Goal: Task Accomplishment & Management: Manage account settings

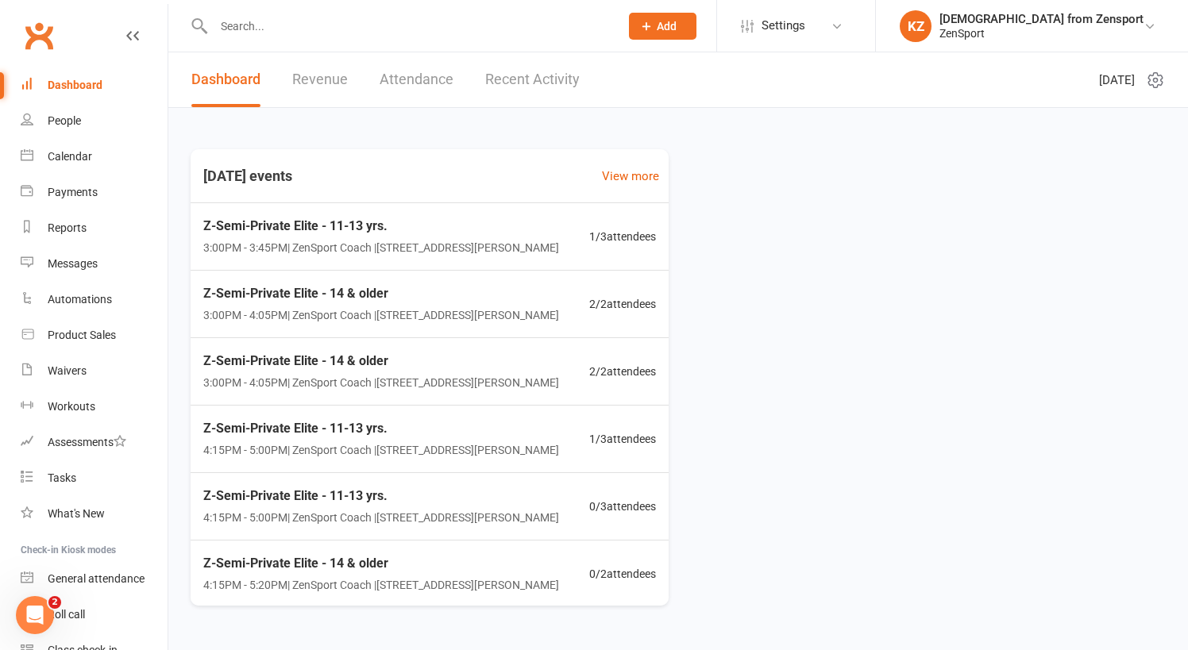
click at [297, 21] on input "text" at bounding box center [408, 26] width 399 height 22
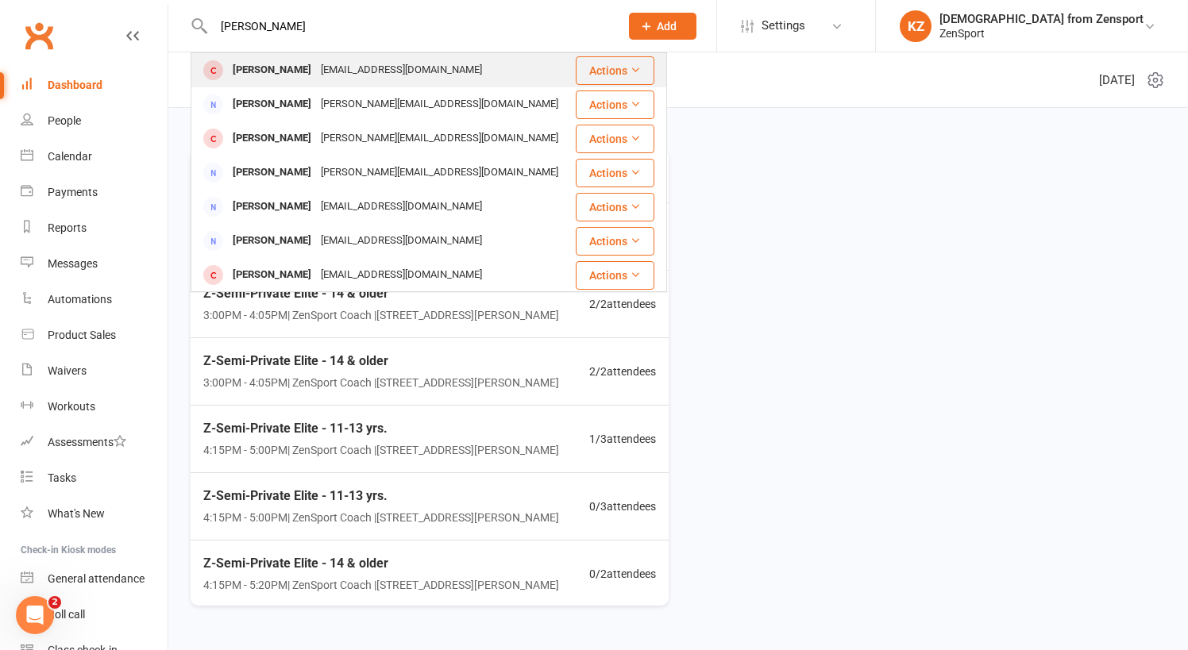
type input "[PERSON_NAME]"
click at [300, 65] on div "[PERSON_NAME]" at bounding box center [272, 70] width 88 height 23
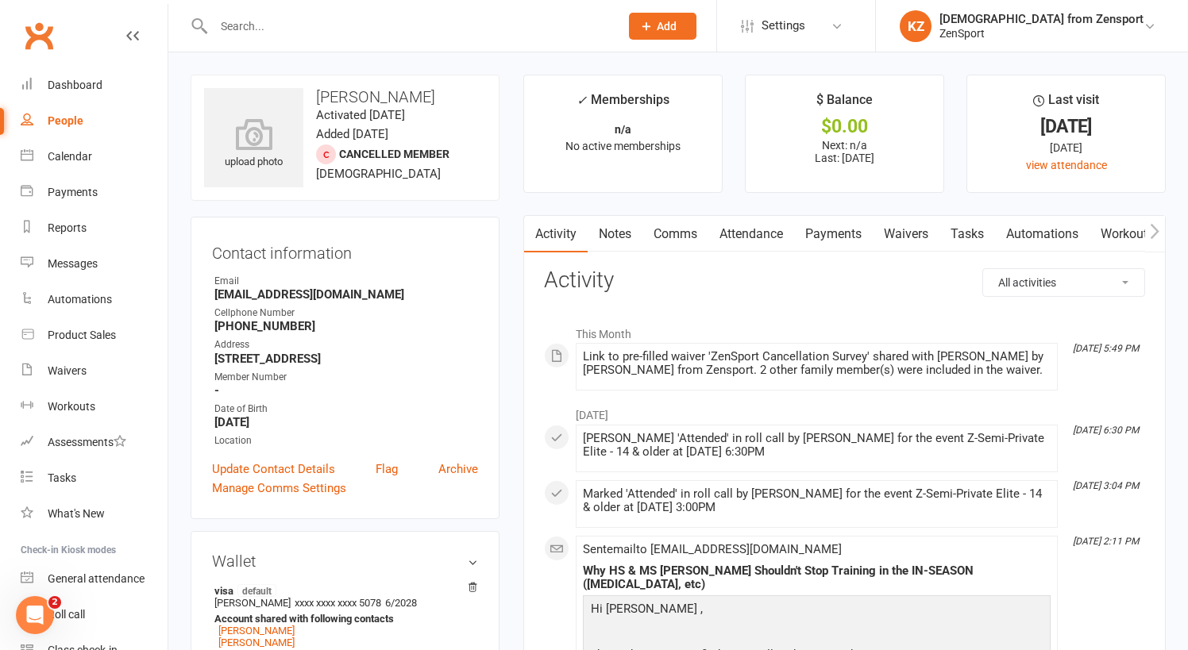
click at [767, 228] on link "Attendance" at bounding box center [751, 234] width 86 height 37
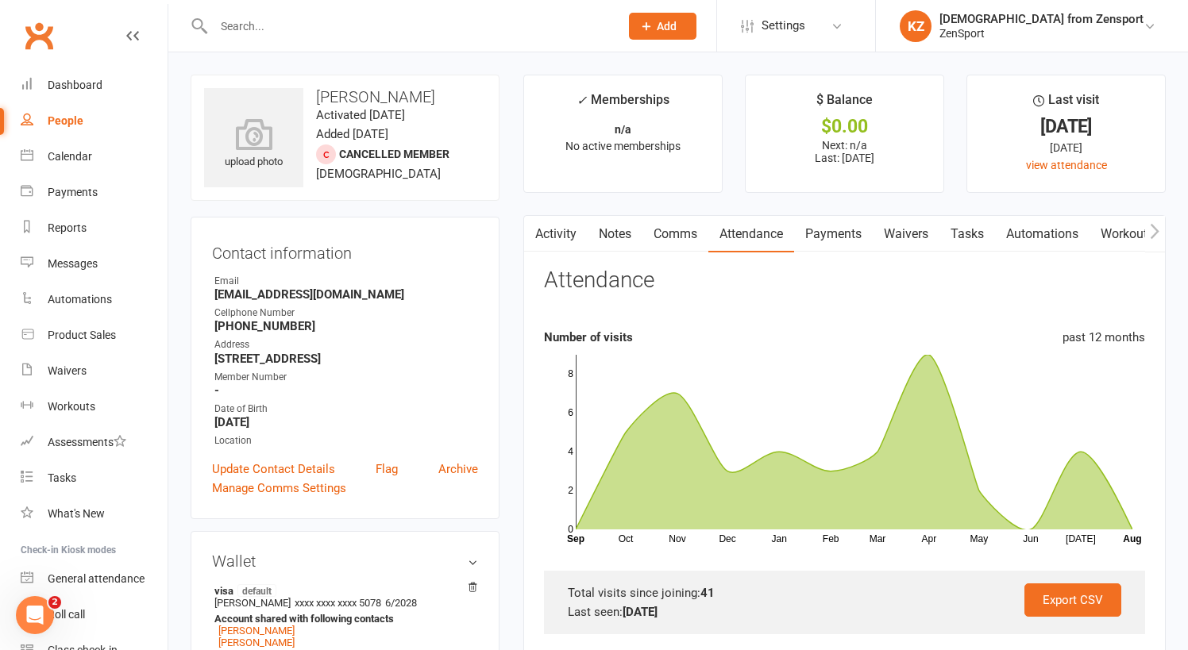
click at [838, 229] on link "Payments" at bounding box center [833, 234] width 79 height 37
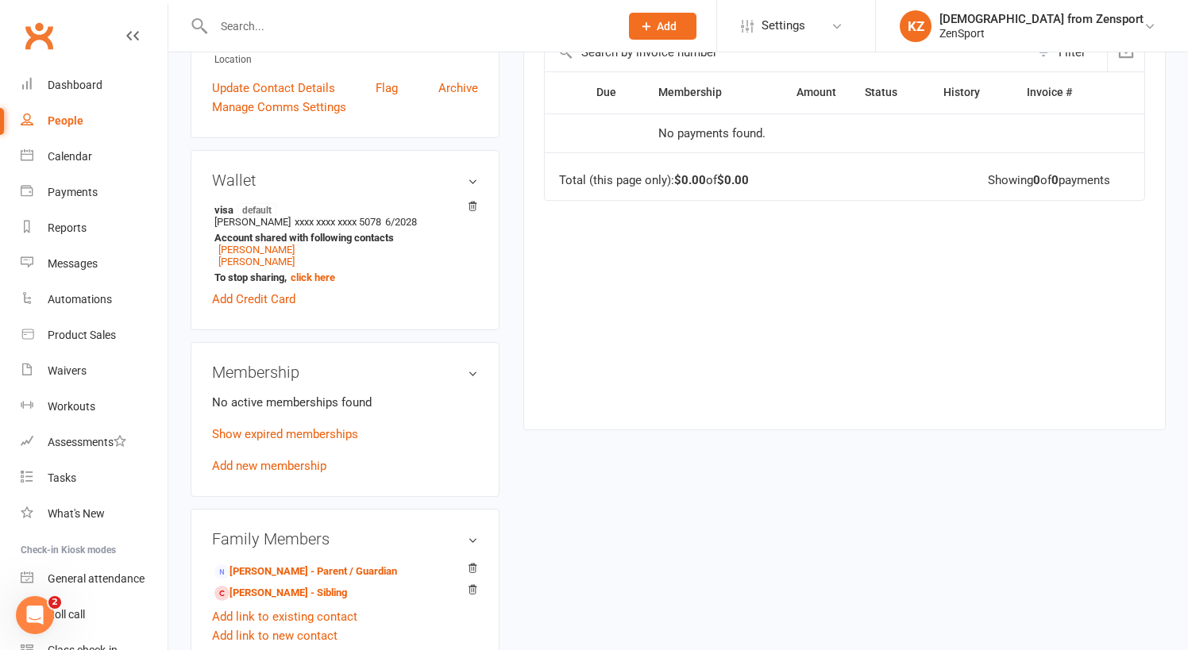
scroll to position [385, 0]
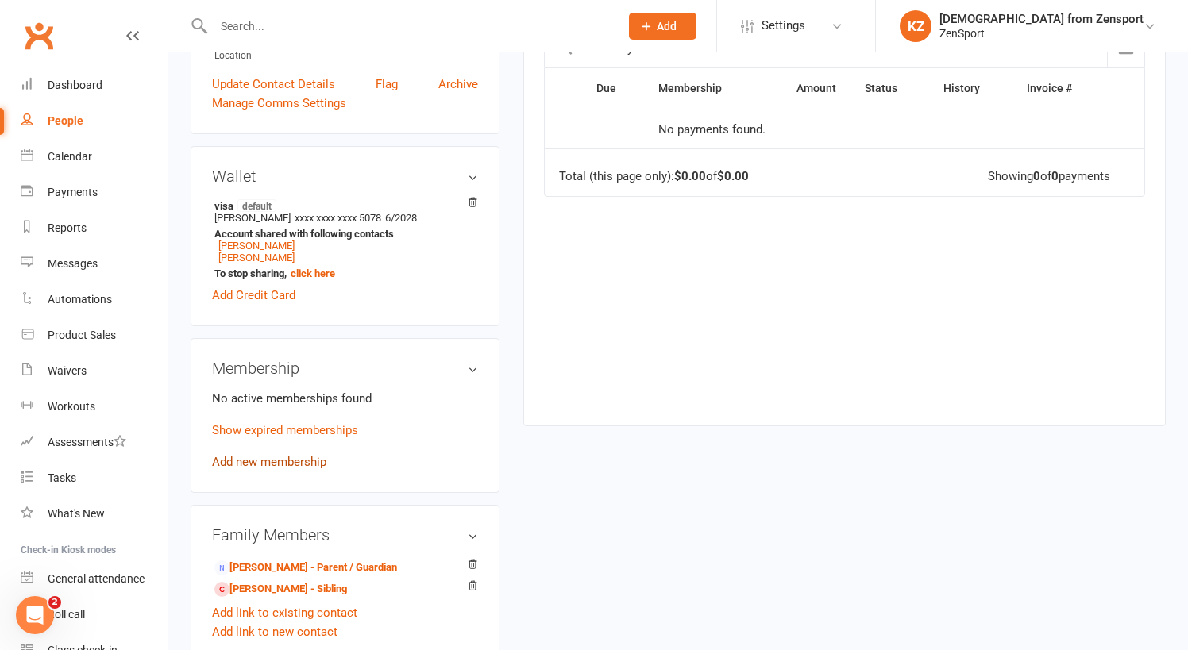
click at [302, 460] on link "Add new membership" at bounding box center [269, 462] width 114 height 14
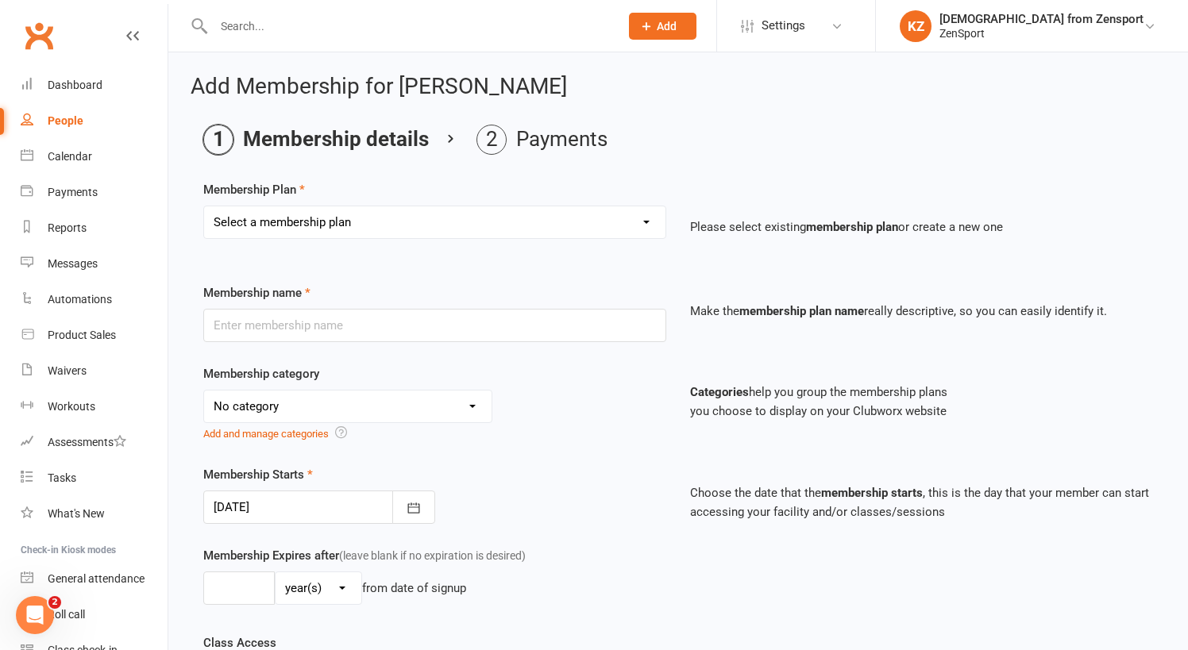
select select "24"
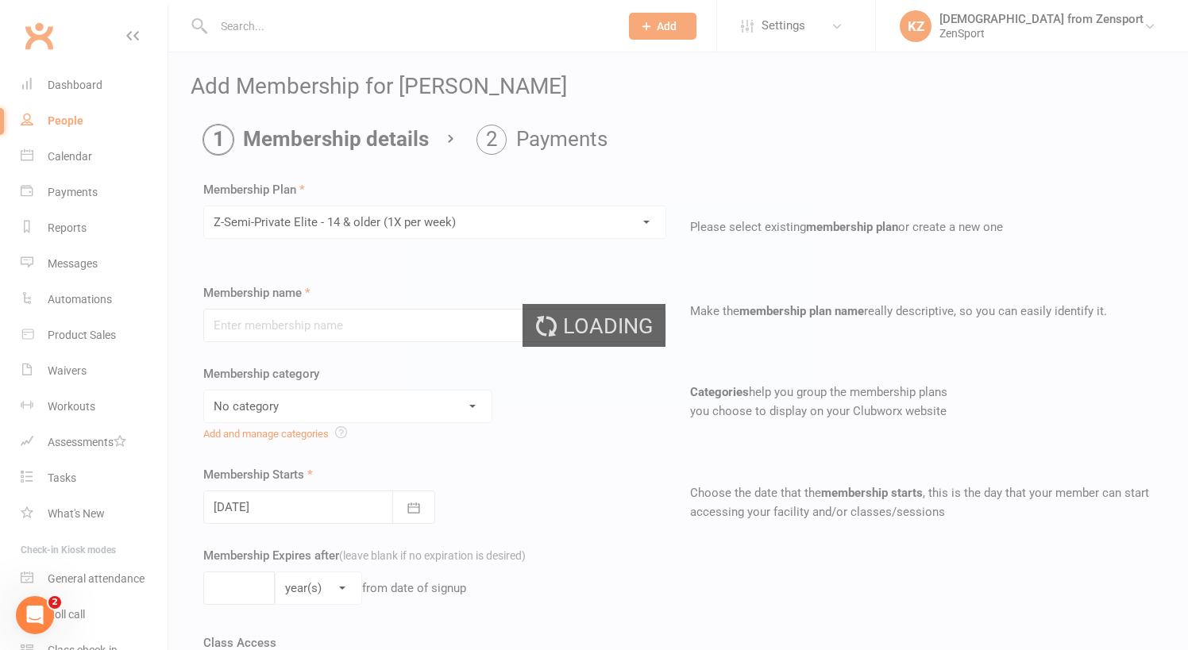
type input "Z-Semi-Private Elite - 14 & older (1X per week)"
select select "5"
type input "0"
select select "2"
type input "1"
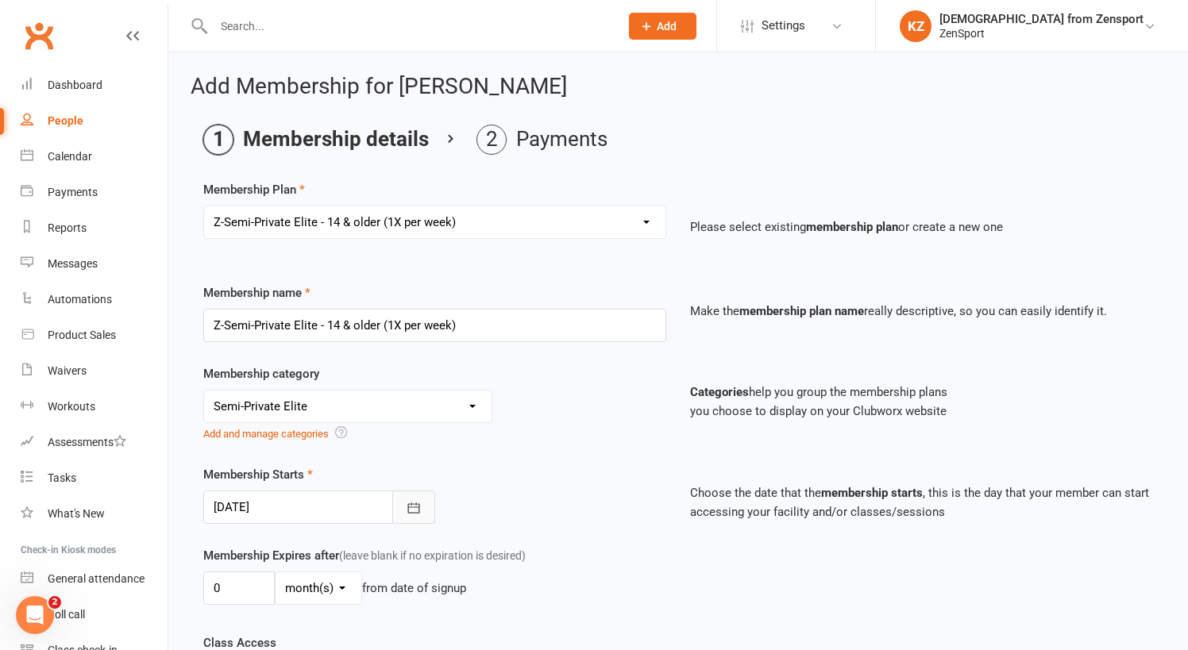
click at [409, 503] on icon "button" at bounding box center [413, 508] width 12 height 10
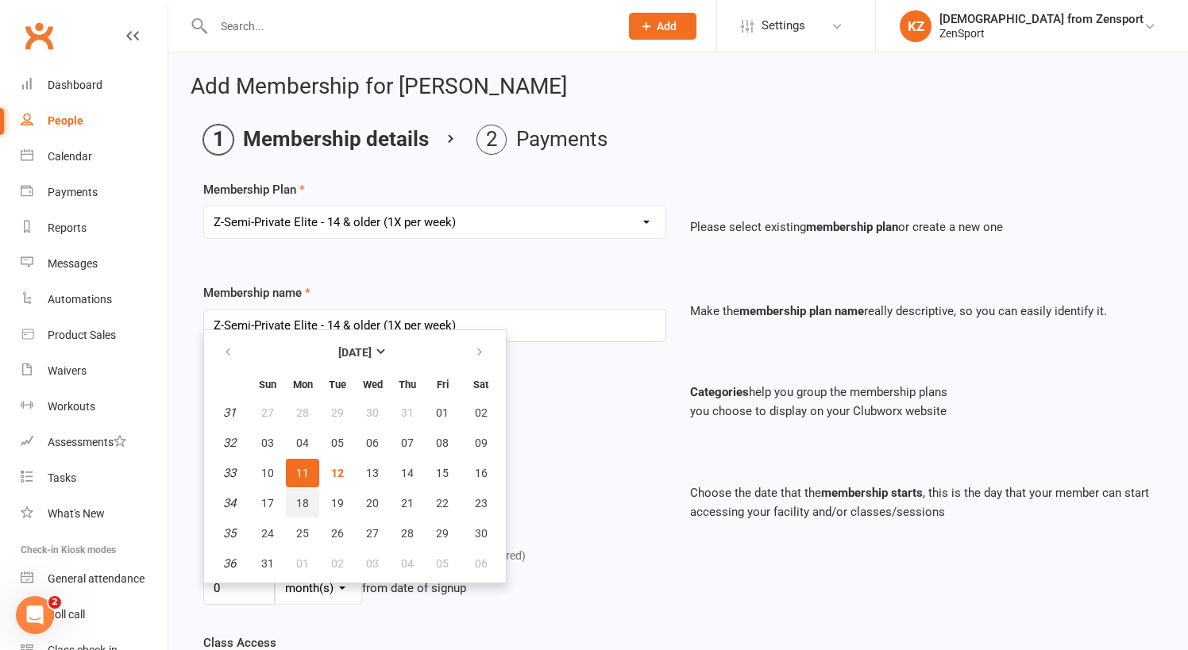
click at [302, 498] on span "18" at bounding box center [302, 503] width 13 height 13
type input "[DATE]"
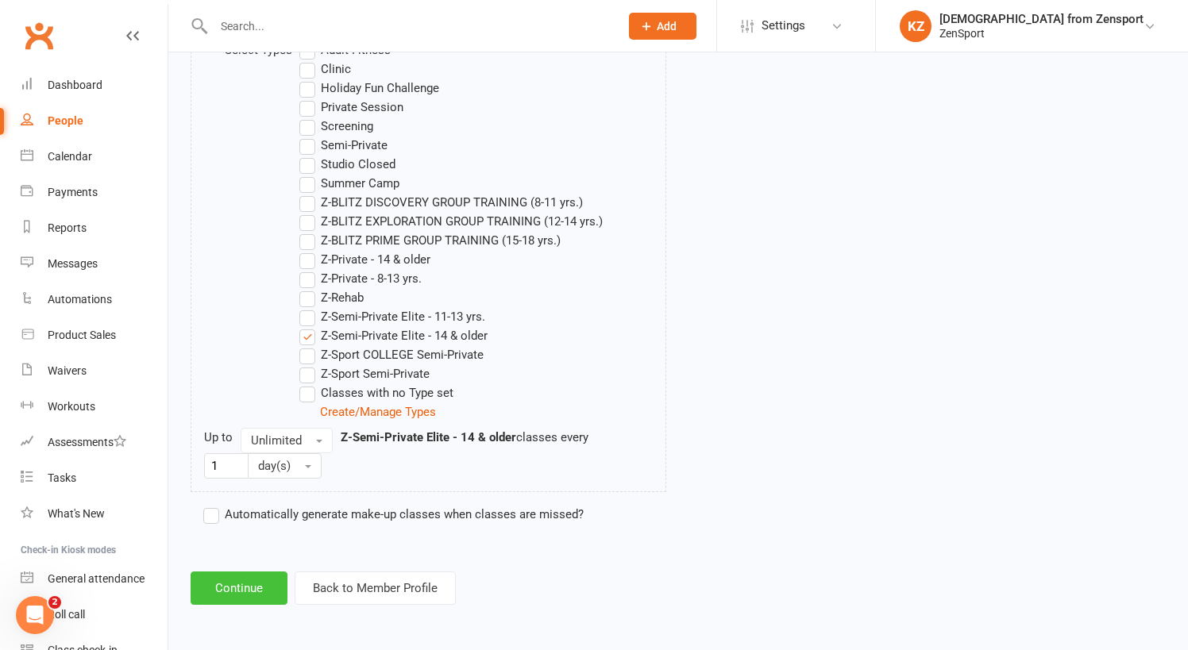
scroll to position [878, 0]
click at [247, 572] on button "Continue" at bounding box center [239, 588] width 97 height 33
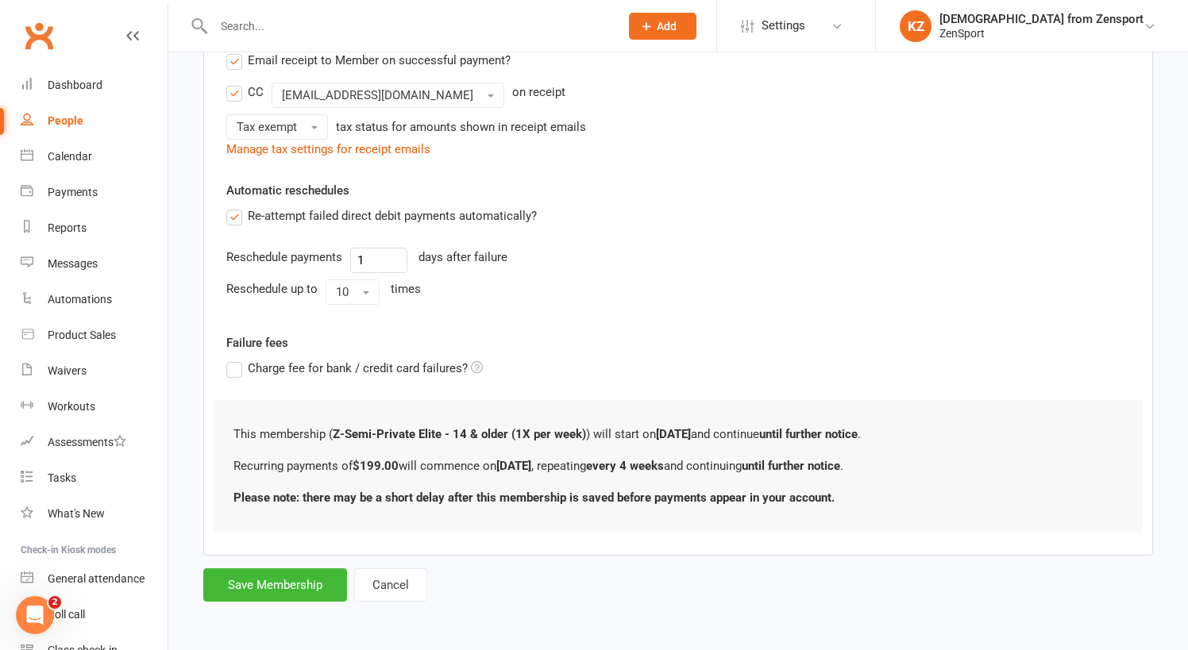
scroll to position [0, 0]
click at [244, 569] on button "Save Membership" at bounding box center [275, 585] width 144 height 33
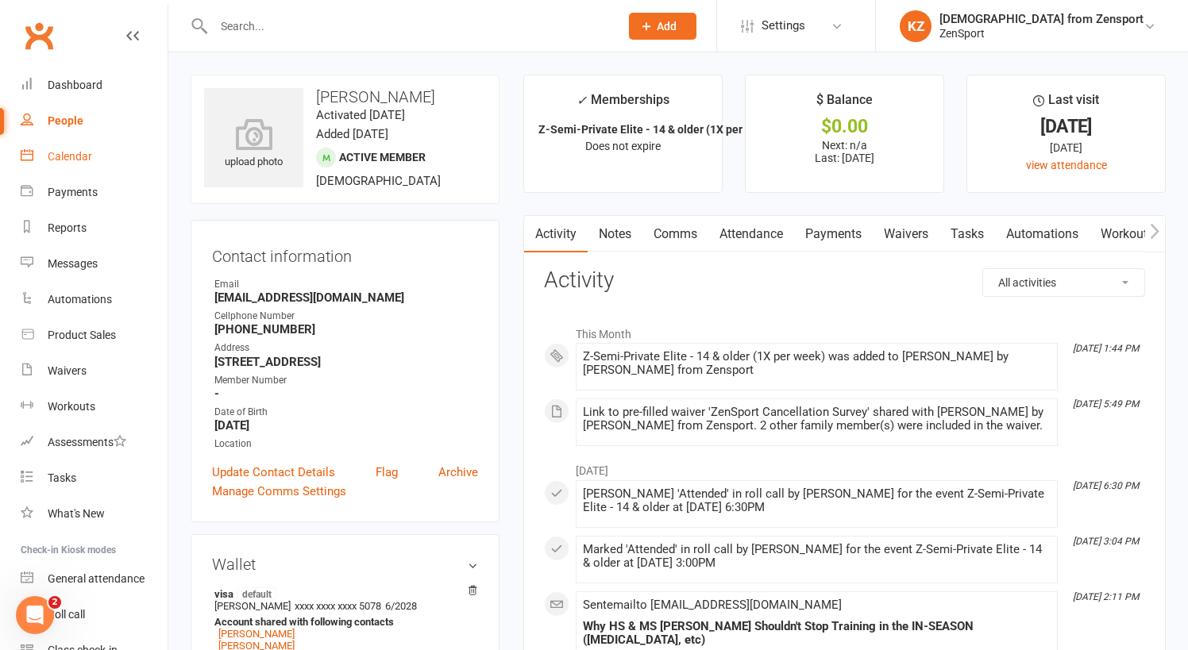
click at [65, 151] on div "Calendar" at bounding box center [70, 156] width 44 height 13
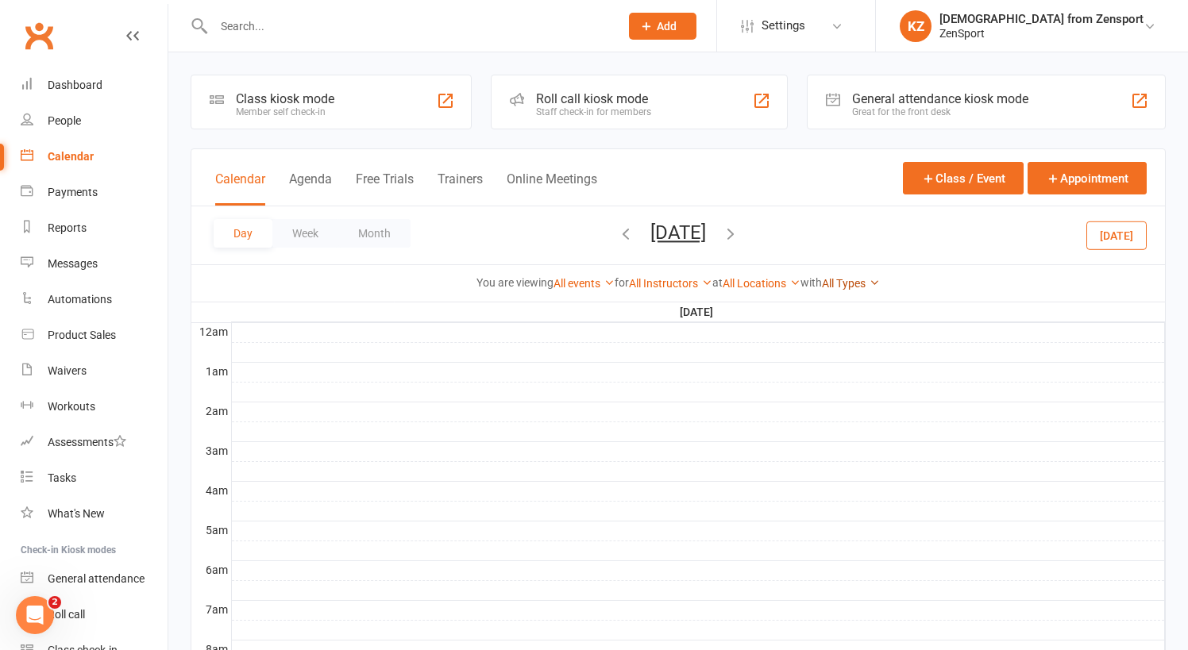
click at [866, 284] on link "All Types" at bounding box center [851, 283] width 58 height 13
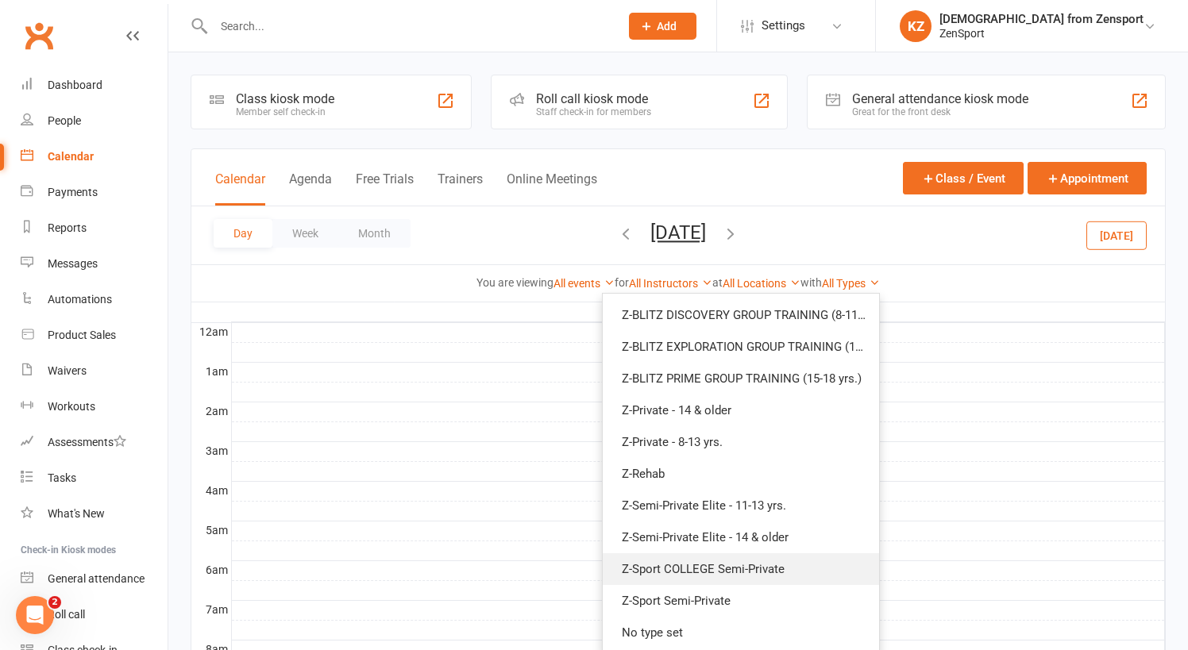
scroll to position [253, 0]
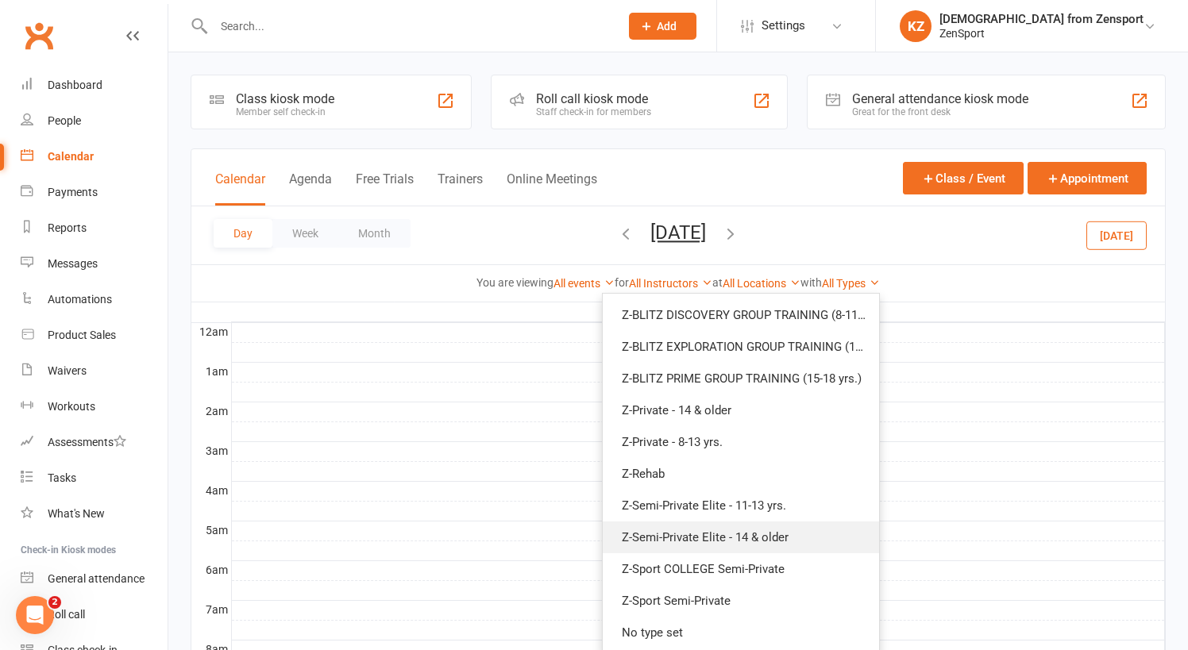
click at [733, 534] on link "Z-Semi-Private Elite - 14 & older" at bounding box center [741, 538] width 276 height 32
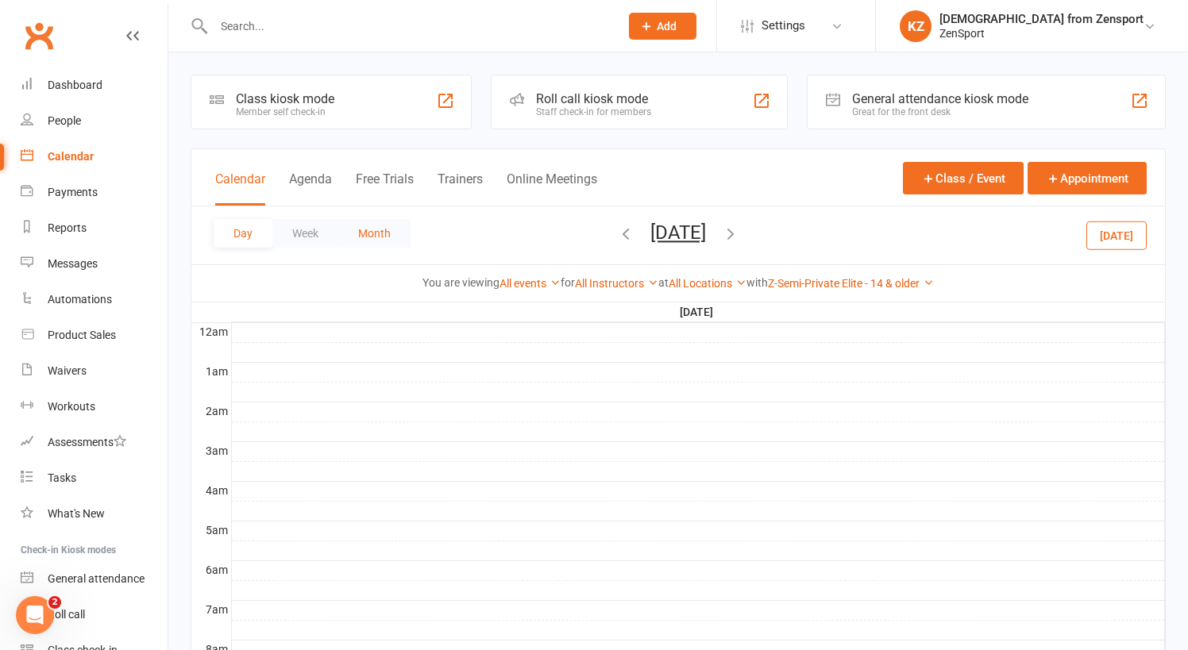
click at [381, 222] on button "Month" at bounding box center [374, 233] width 72 height 29
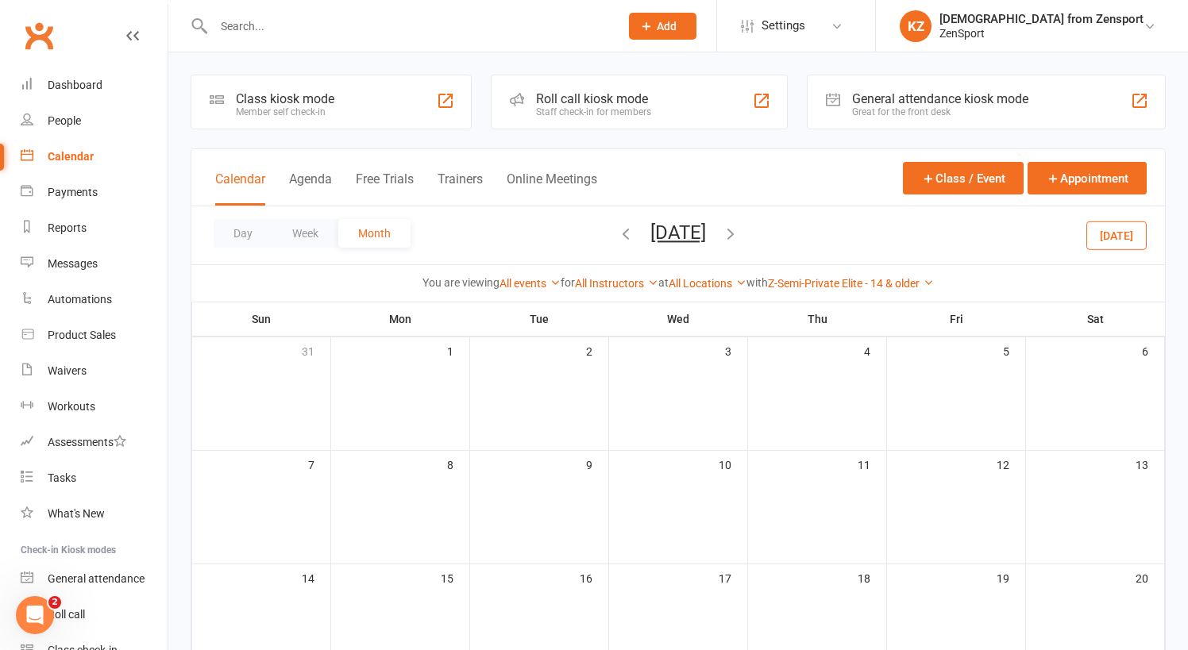
click at [617, 230] on icon "button" at bounding box center [625, 233] width 17 height 17
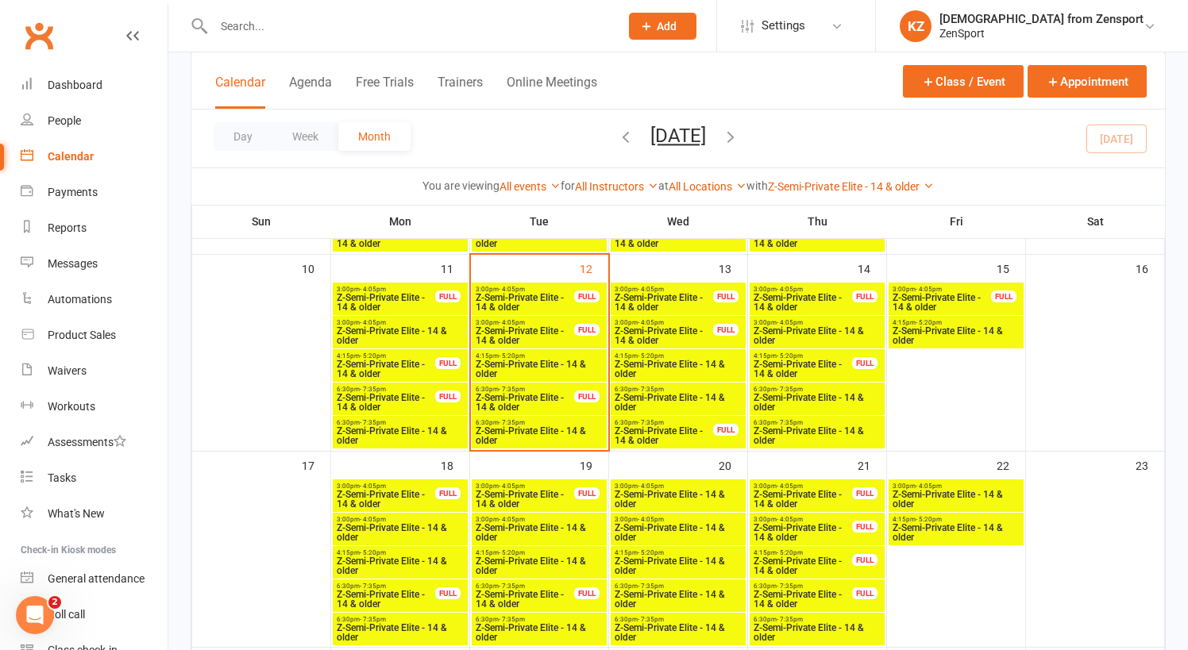
scroll to position [466, 0]
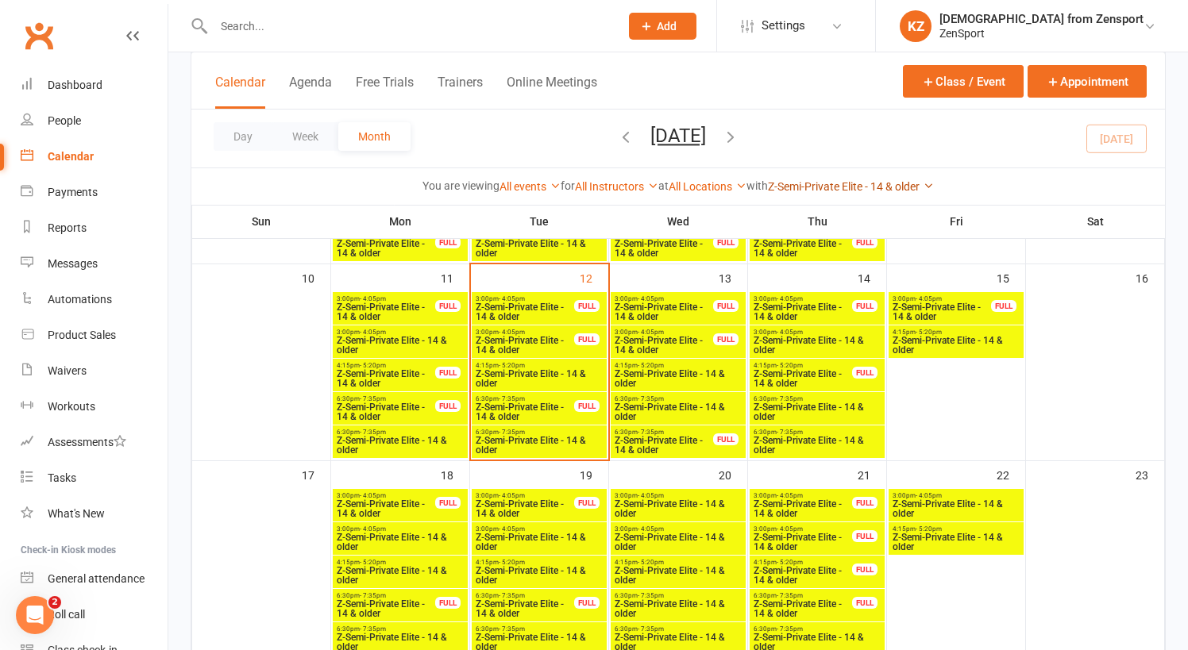
click at [908, 190] on link "Z-Semi-Private Elite - 14 & older" at bounding box center [851, 186] width 166 height 13
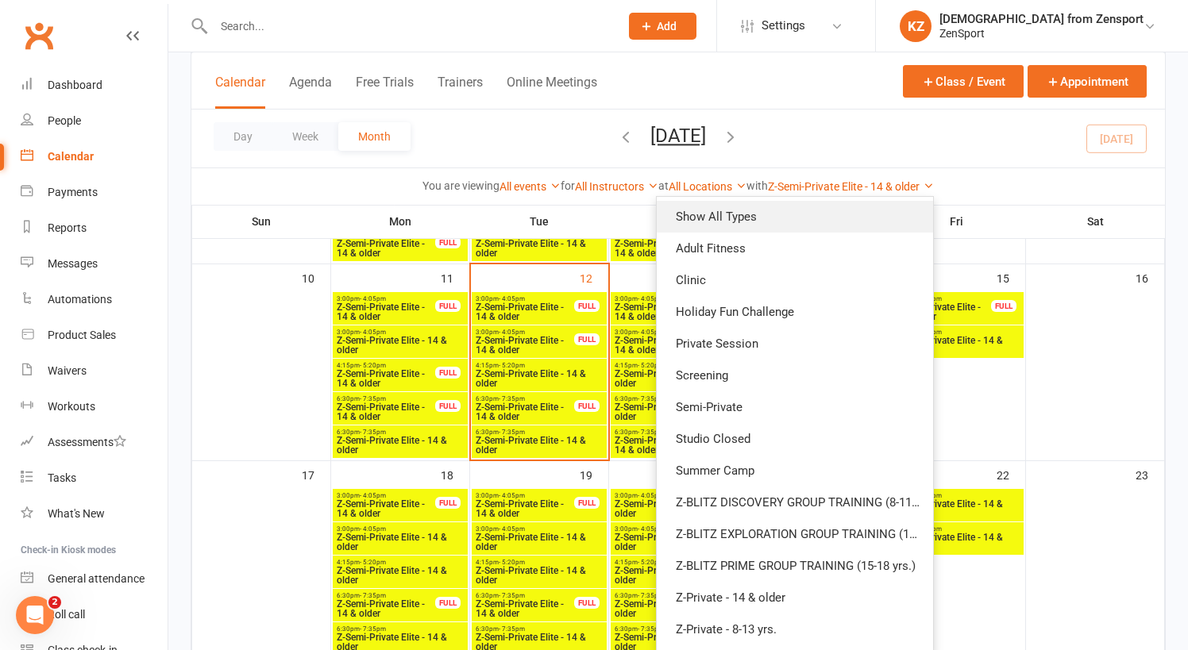
scroll to position [-1, 0]
click at [770, 211] on link "Show All Types" at bounding box center [795, 217] width 276 height 32
